Goal: Task Accomplishment & Management: Use online tool/utility

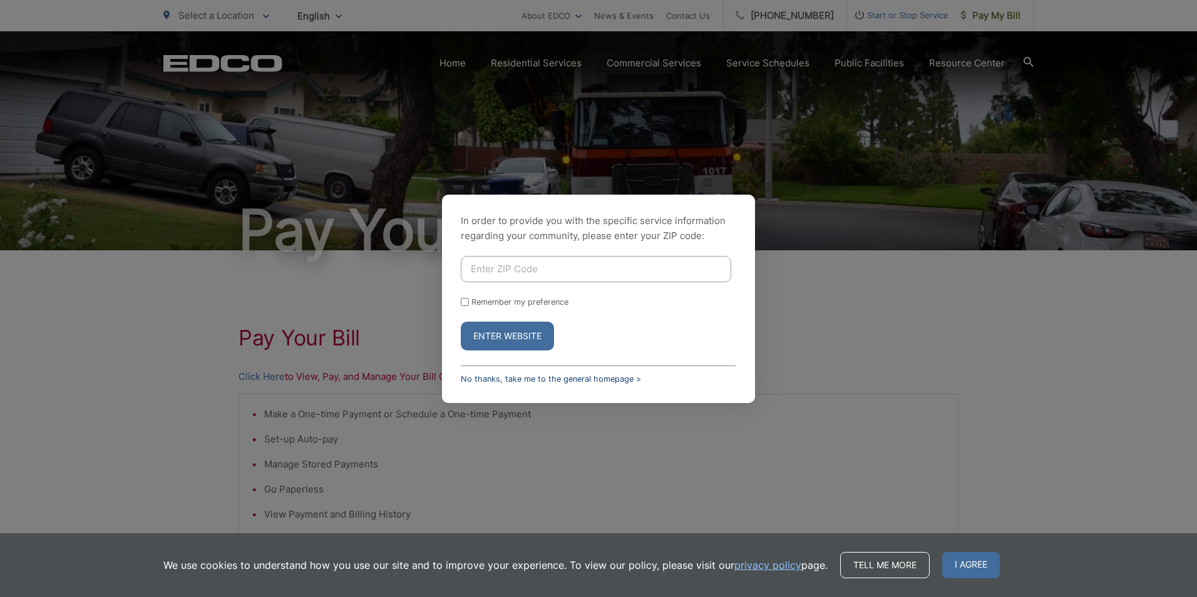
click at [551, 383] on link "No thanks, take me to the general homepage >" at bounding box center [551, 378] width 180 height 9
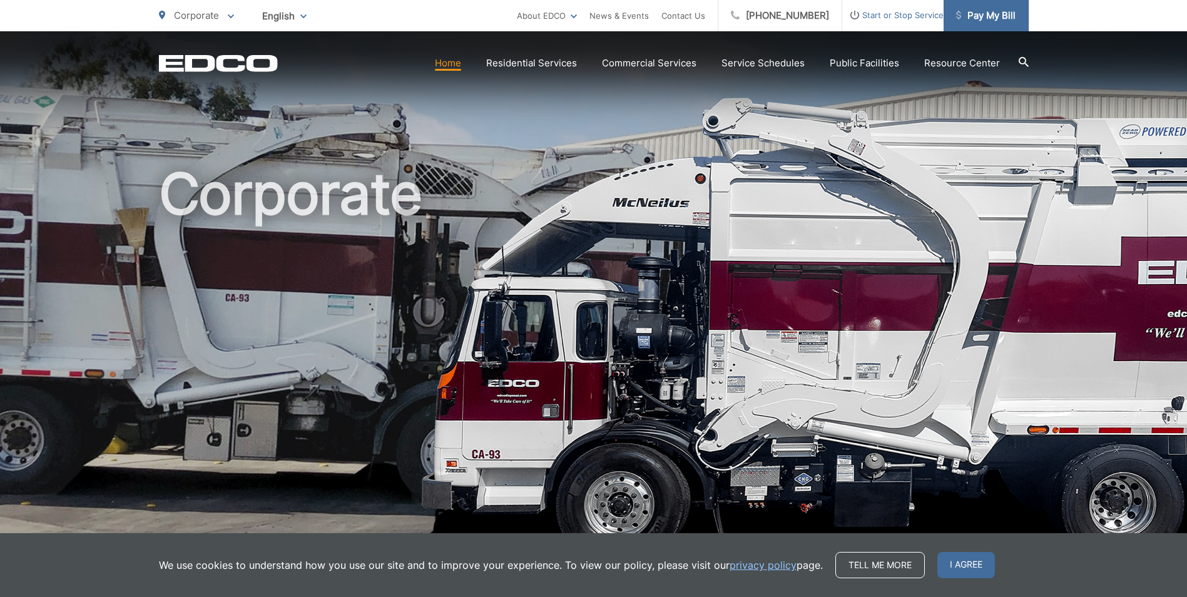
click at [987, 16] on span "Pay My Bill" at bounding box center [985, 15] width 59 height 15
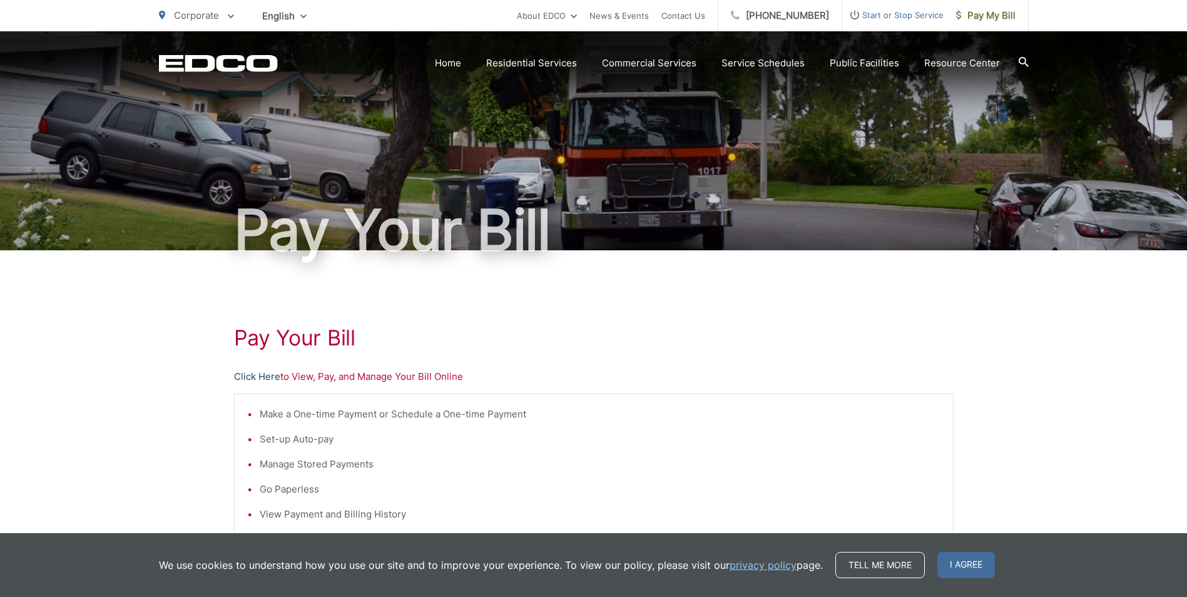
click at [272, 379] on link "Click Here" at bounding box center [257, 376] width 46 height 15
